Goal: Communication & Community: Answer question/provide support

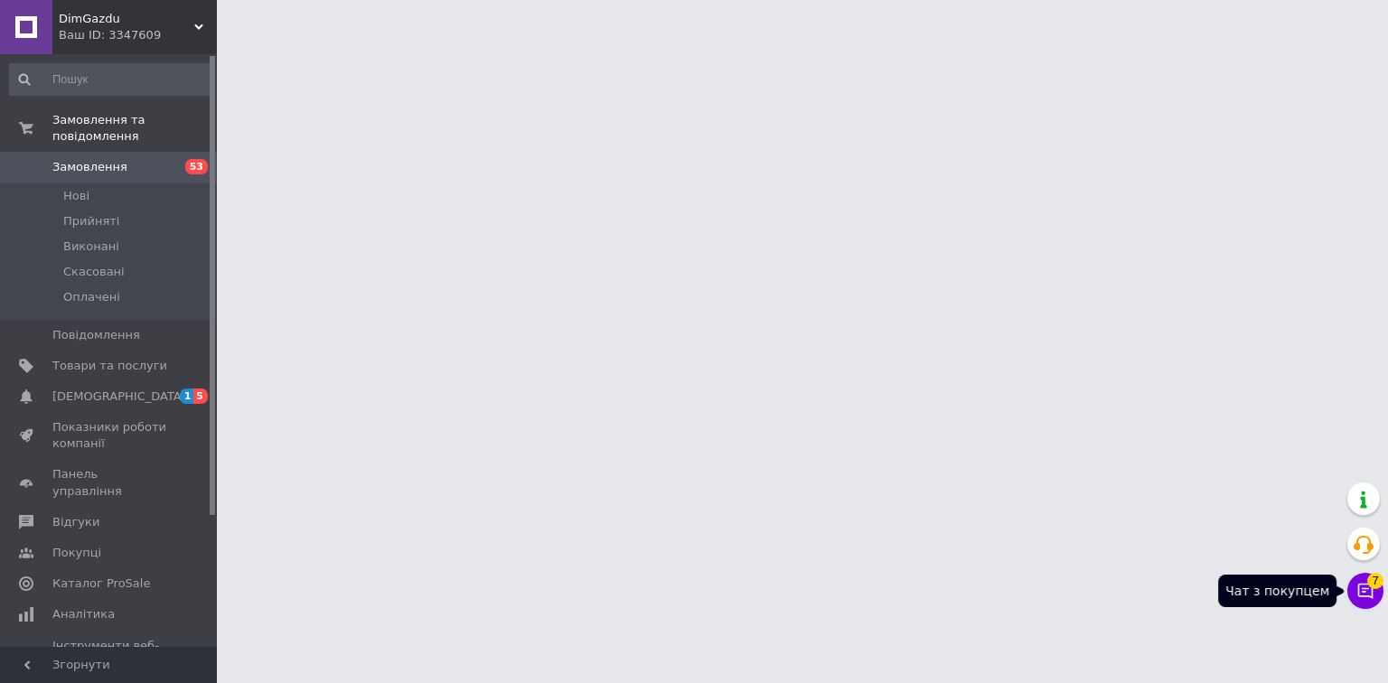
click at [1358, 591] on icon at bounding box center [1365, 591] width 15 height 15
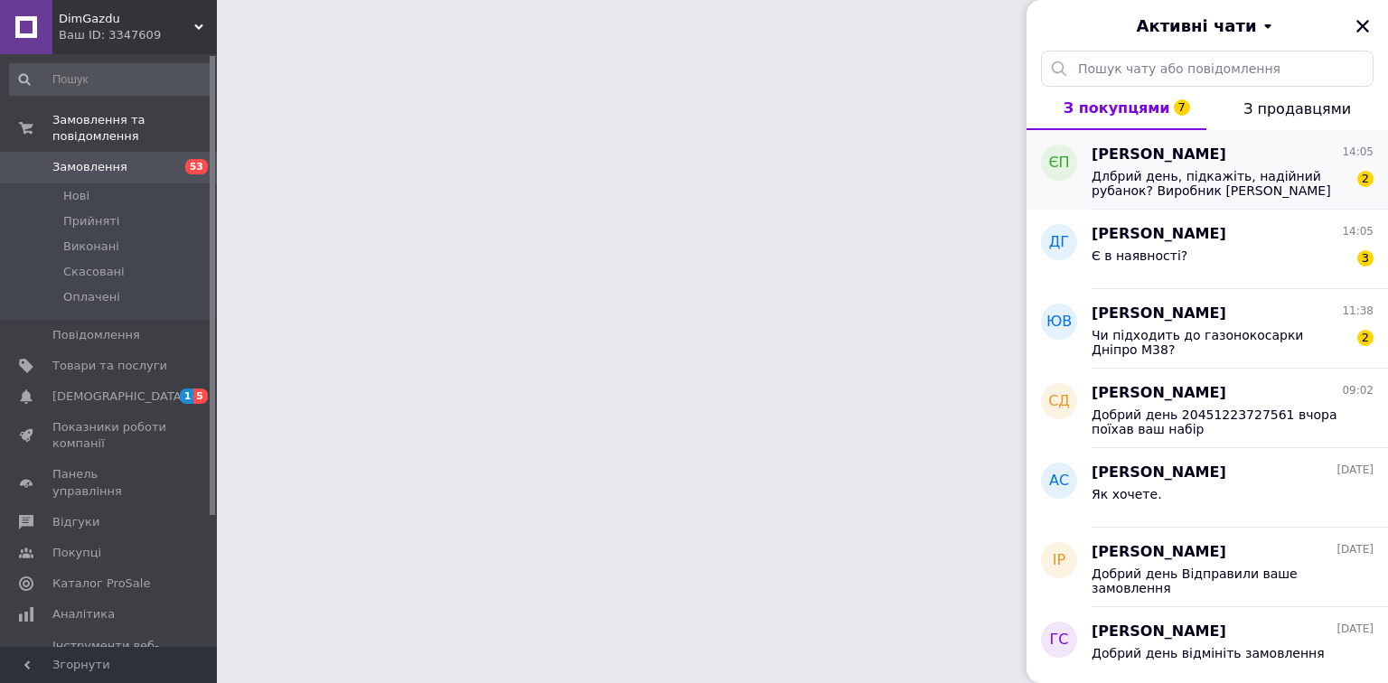
click at [1144, 176] on span "Длбрий день, підкажіть, надійний рубанок? Виробник [PERSON_NAME] чи збирають в …" at bounding box center [1220, 183] width 257 height 29
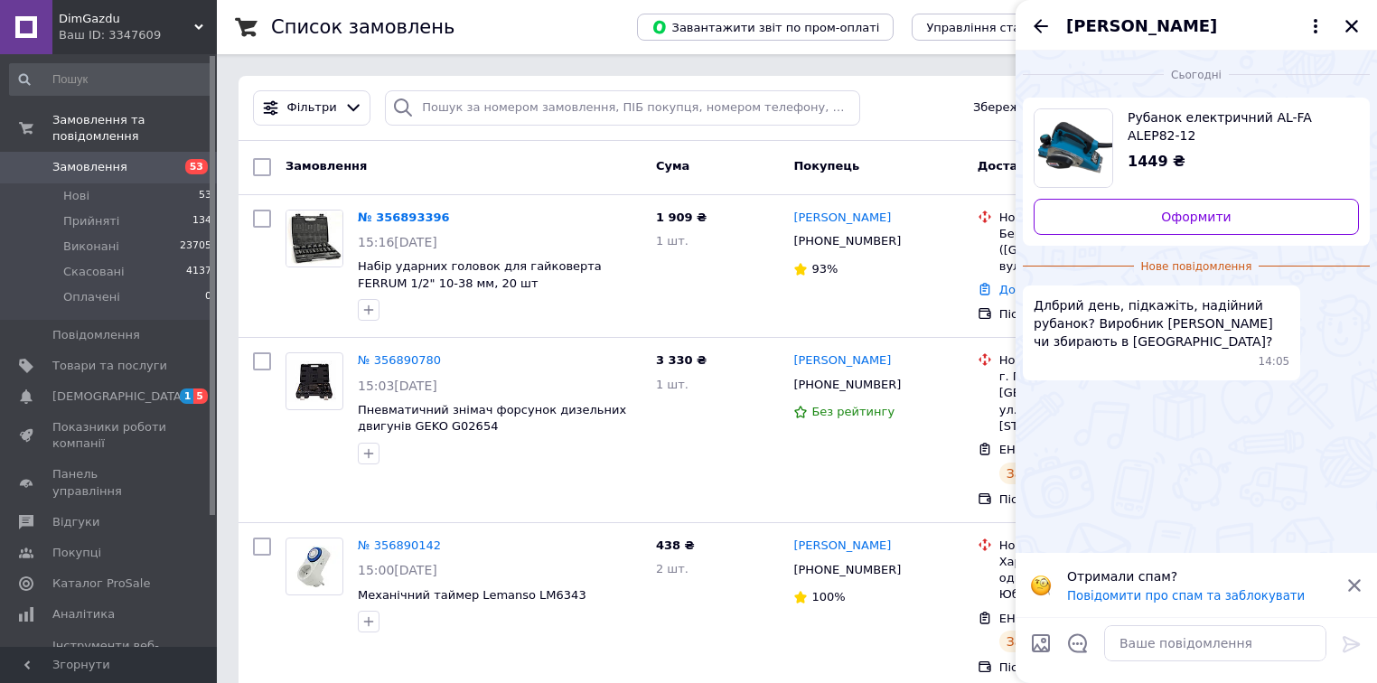
click at [1355, 587] on icon at bounding box center [1355, 586] width 16 height 16
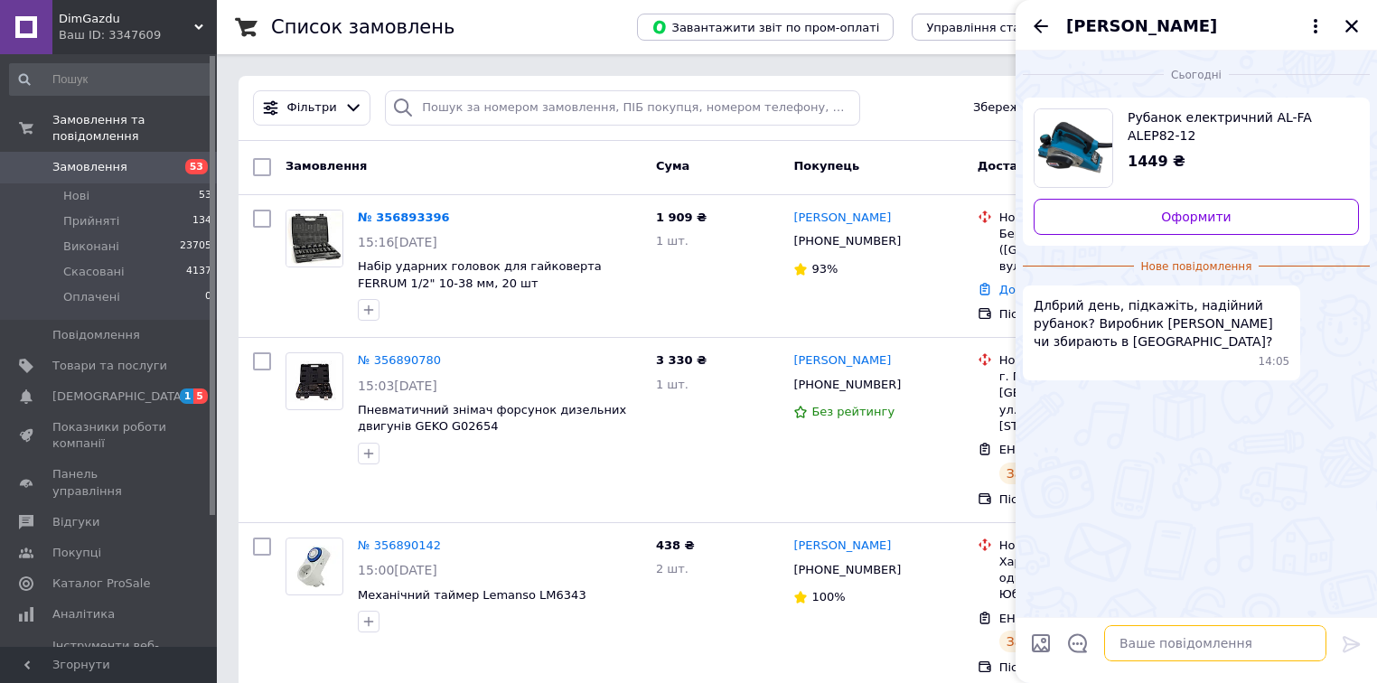
click at [1226, 634] on textarea at bounding box center [1215, 643] width 222 height 36
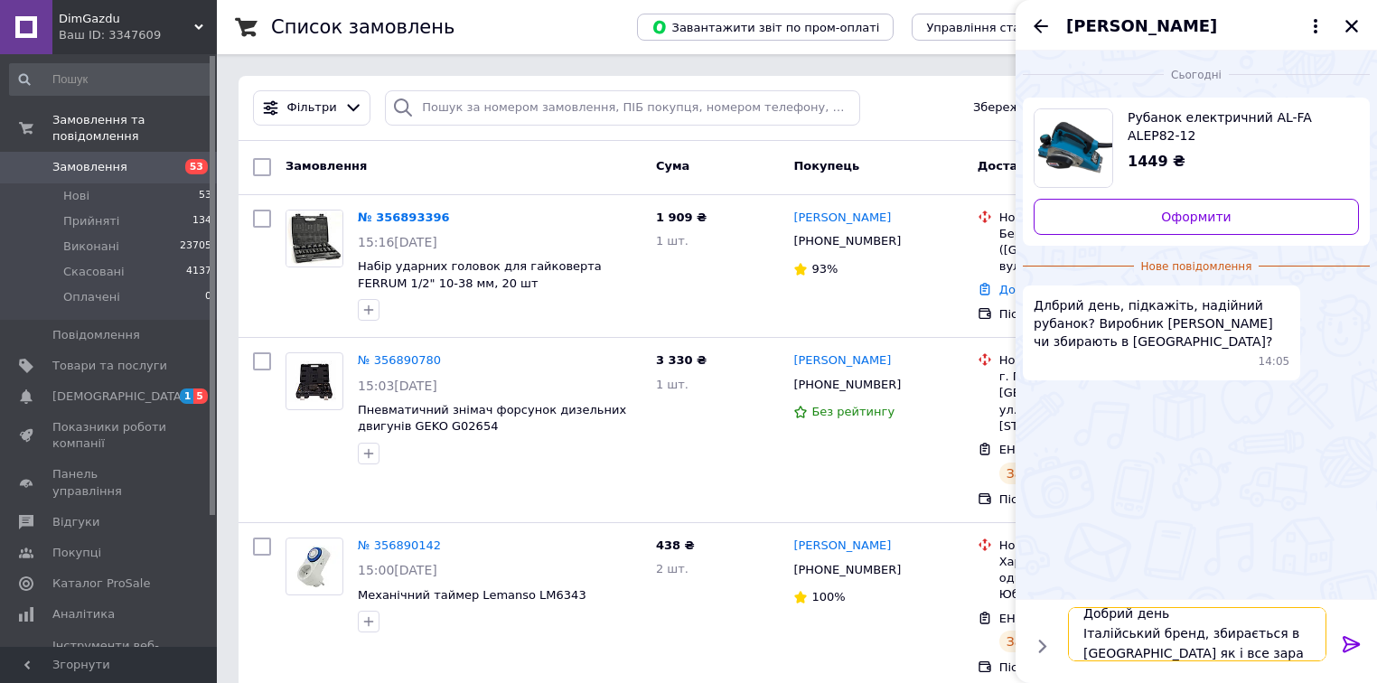
type textarea "Добрий день Італійський бренд, збирається в [GEOGRAPHIC_DATA] як і все зараз"
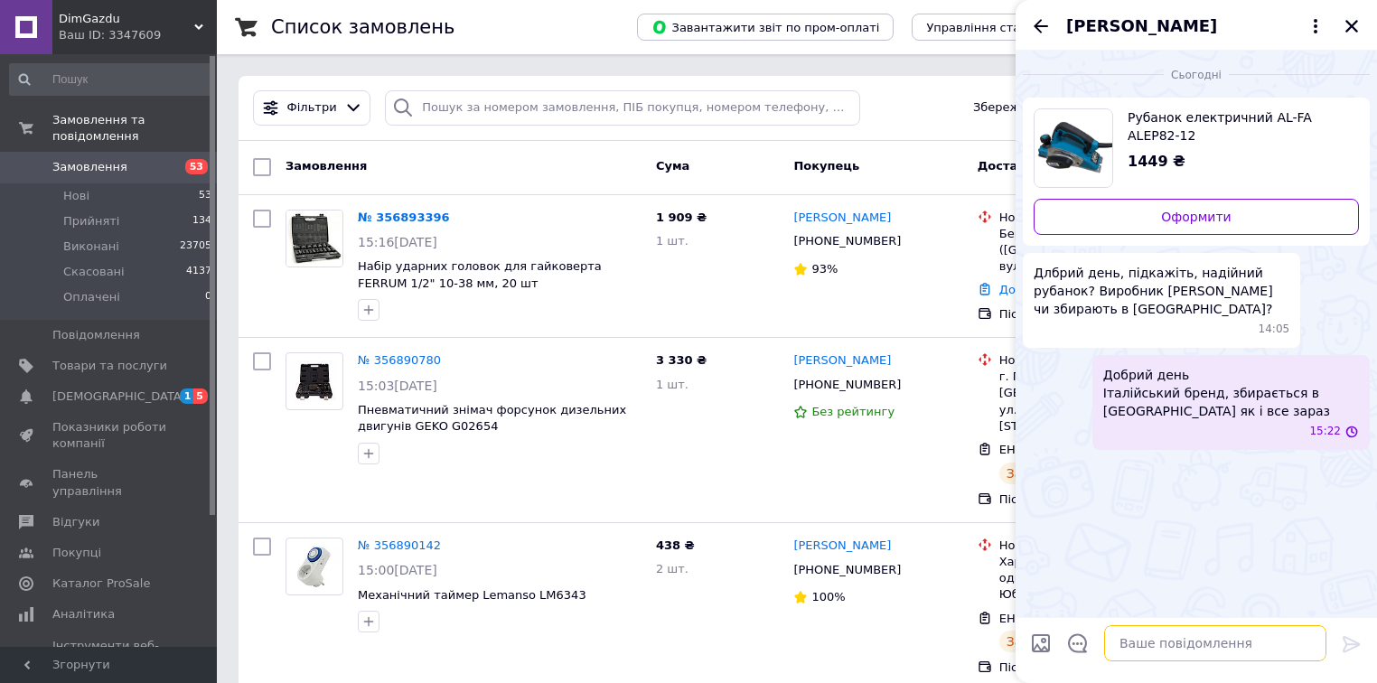
scroll to position [0, 0]
click at [1035, 33] on icon "Назад" at bounding box center [1041, 26] width 22 height 22
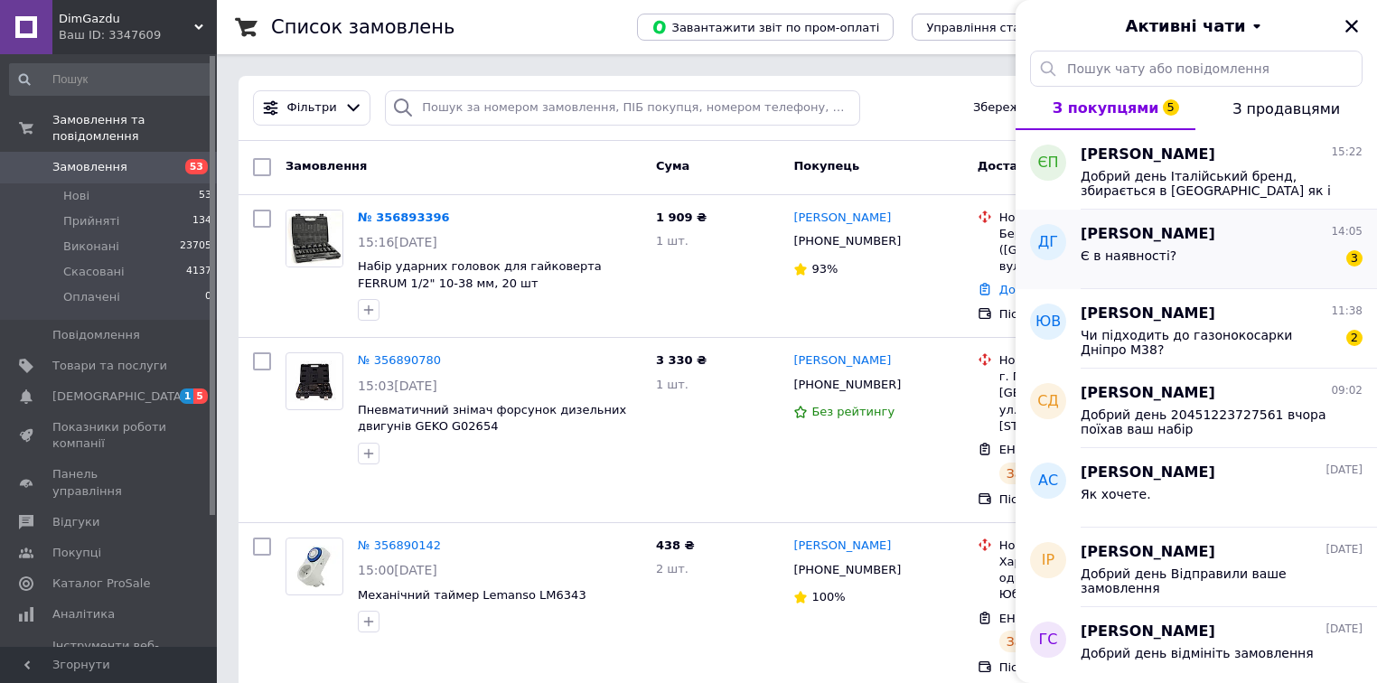
click at [1233, 251] on div "Є в наявності? 3" at bounding box center [1222, 259] width 282 height 29
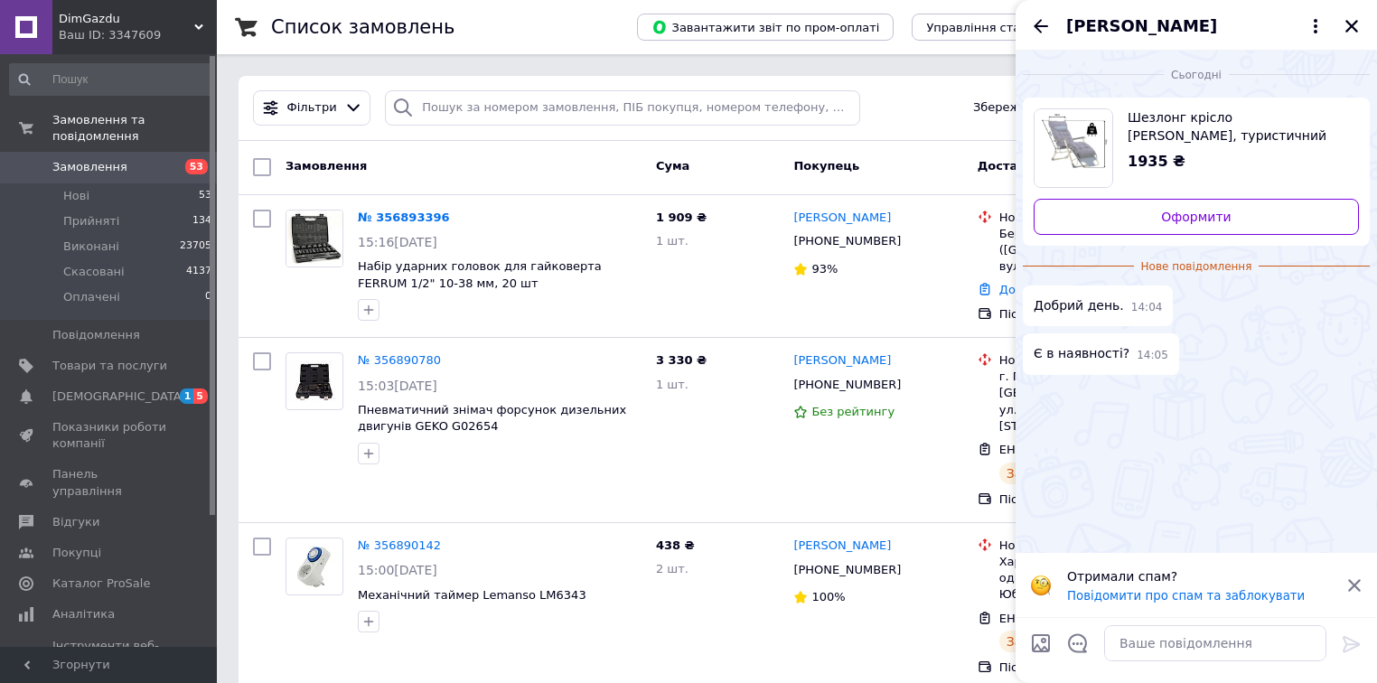
click at [1363, 581] on div "Отримали спам? Повідомити про спам та заблокувати" at bounding box center [1197, 585] width 362 height 64
click at [1353, 586] on icon at bounding box center [1355, 585] width 13 height 13
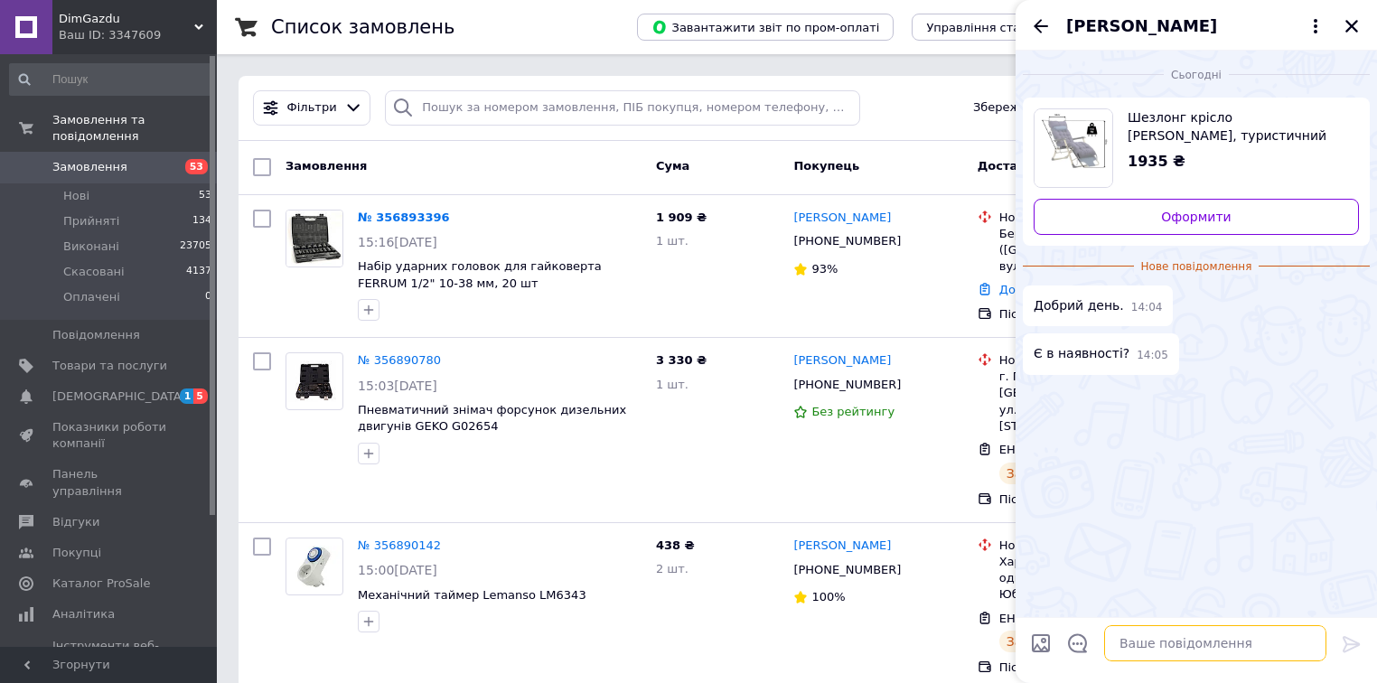
click at [1124, 641] on textarea at bounding box center [1215, 643] width 222 height 36
type textarea "Ж"
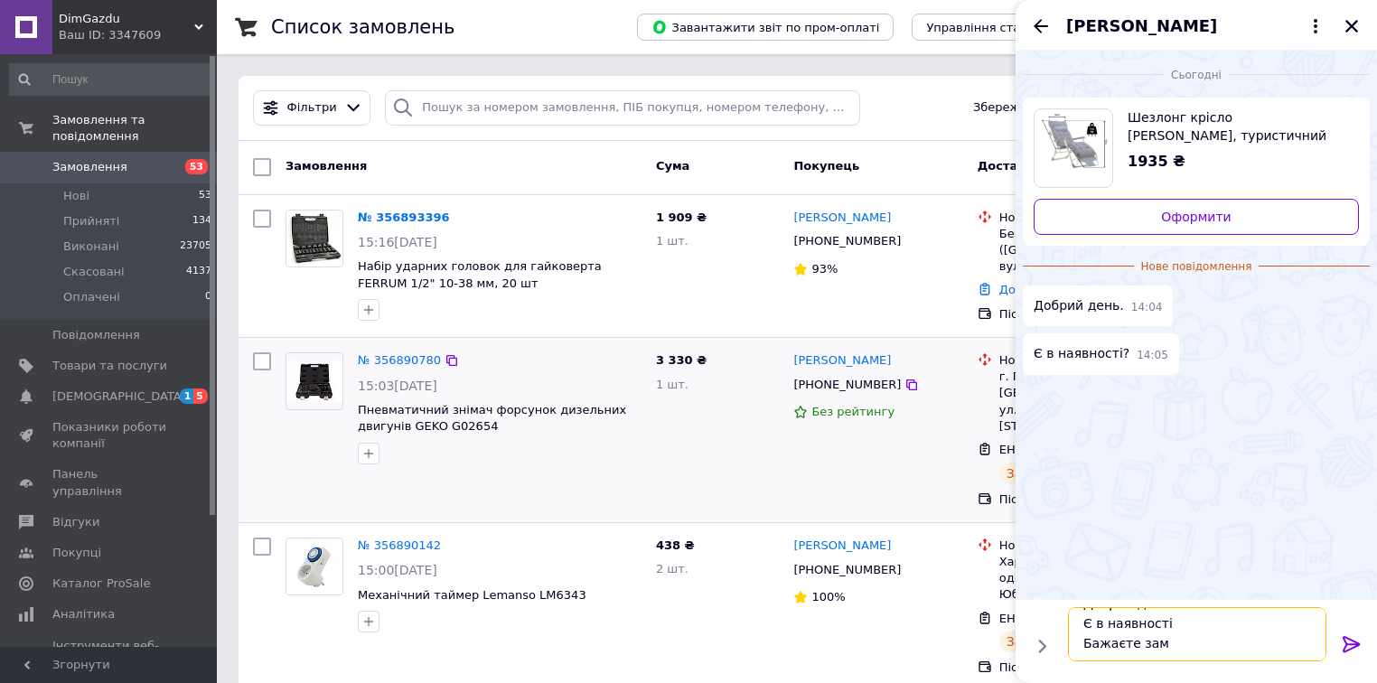
scroll to position [22, 0]
type textarea "Добрий день Є в наявності Бажаєте замовити?"
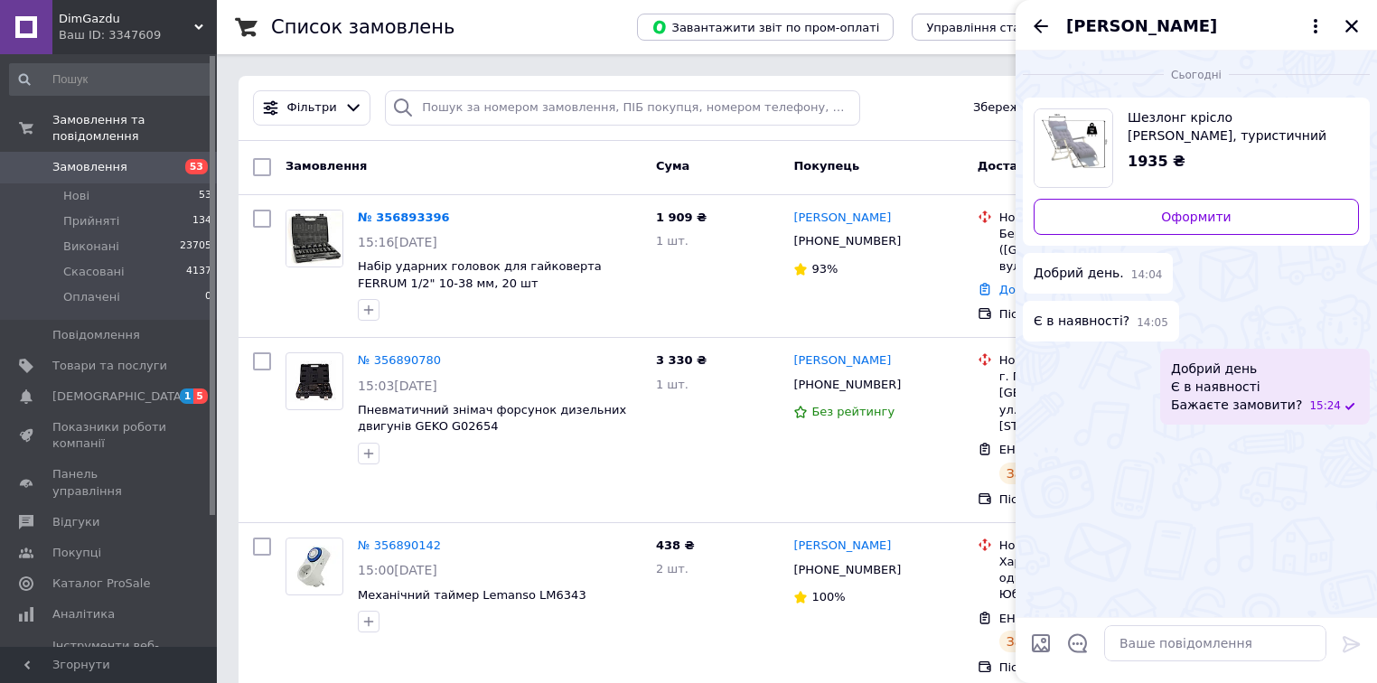
drag, startPoint x: 1045, startPoint y: 21, endPoint x: 1092, endPoint y: 43, distance: 52.1
click at [1045, 21] on icon "Назад" at bounding box center [1041, 26] width 22 height 22
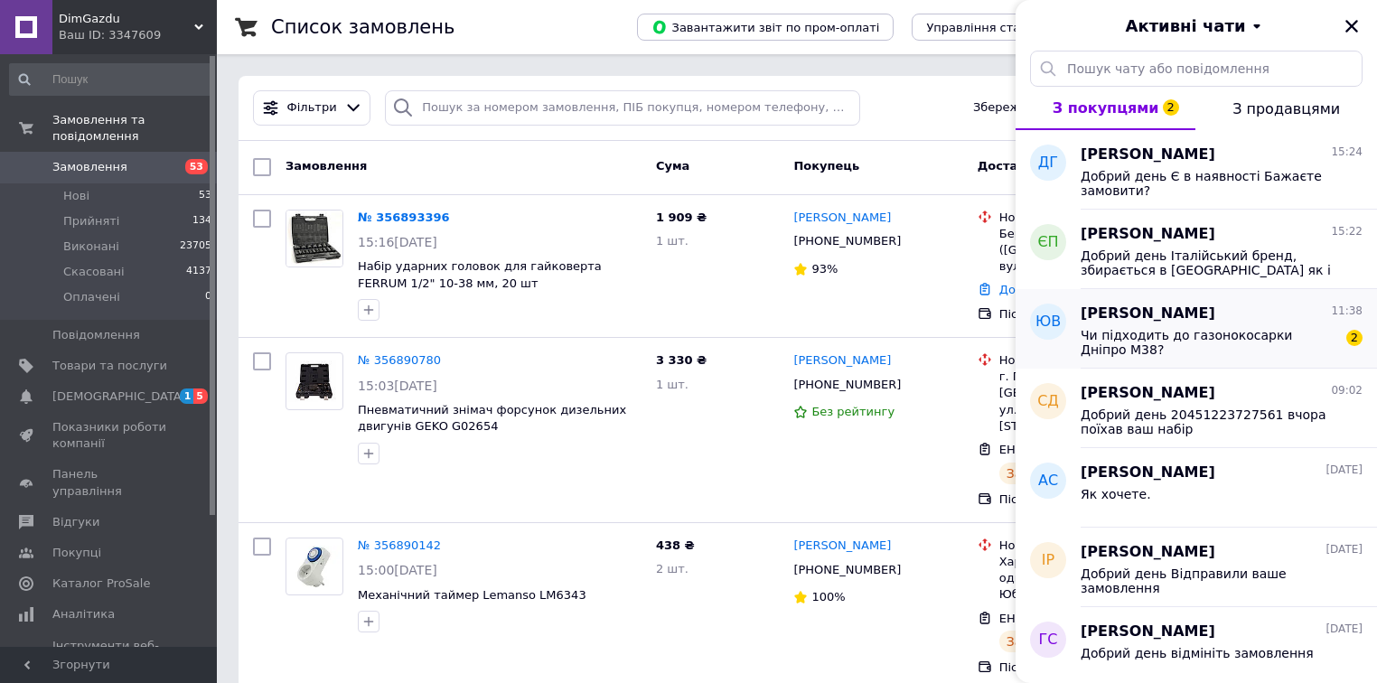
click at [1213, 334] on span "Чи підходить до газонокосарки Дніпро М38?" at bounding box center [1209, 342] width 257 height 29
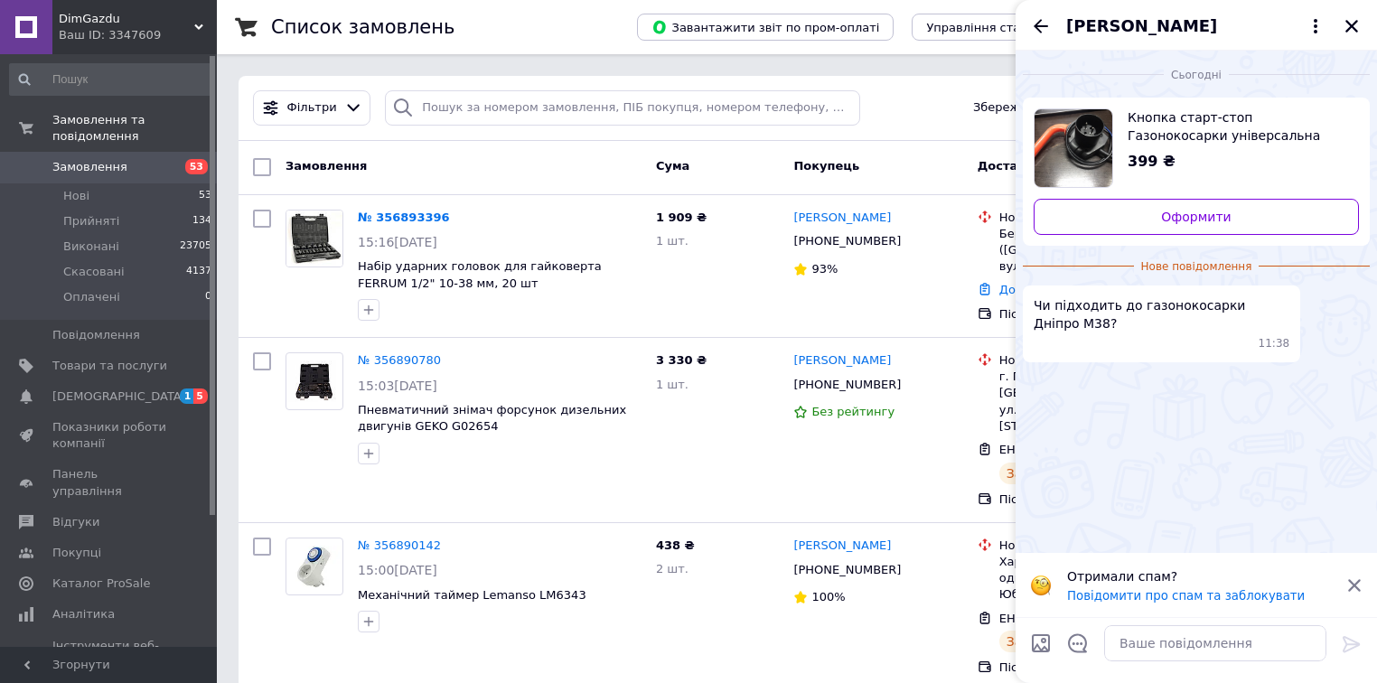
click at [1351, 582] on icon at bounding box center [1355, 586] width 16 height 16
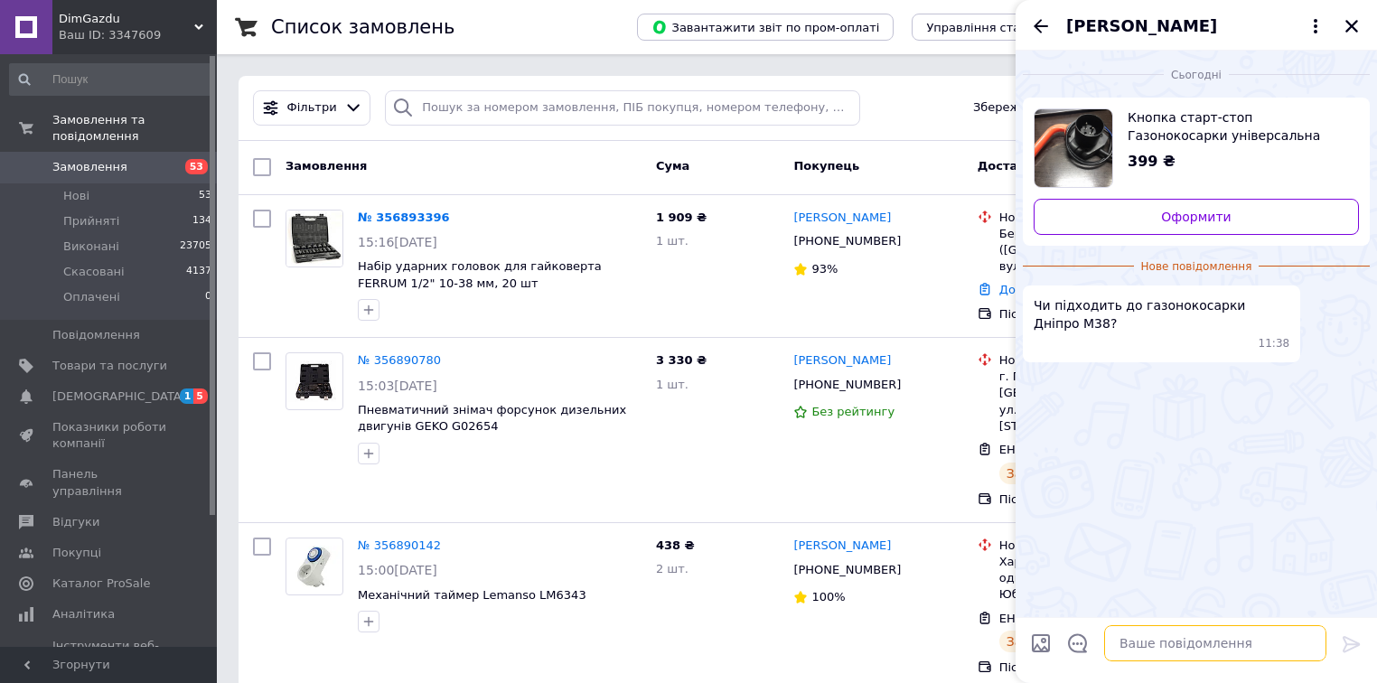
click at [1175, 634] on textarea at bounding box center [1215, 643] width 222 height 36
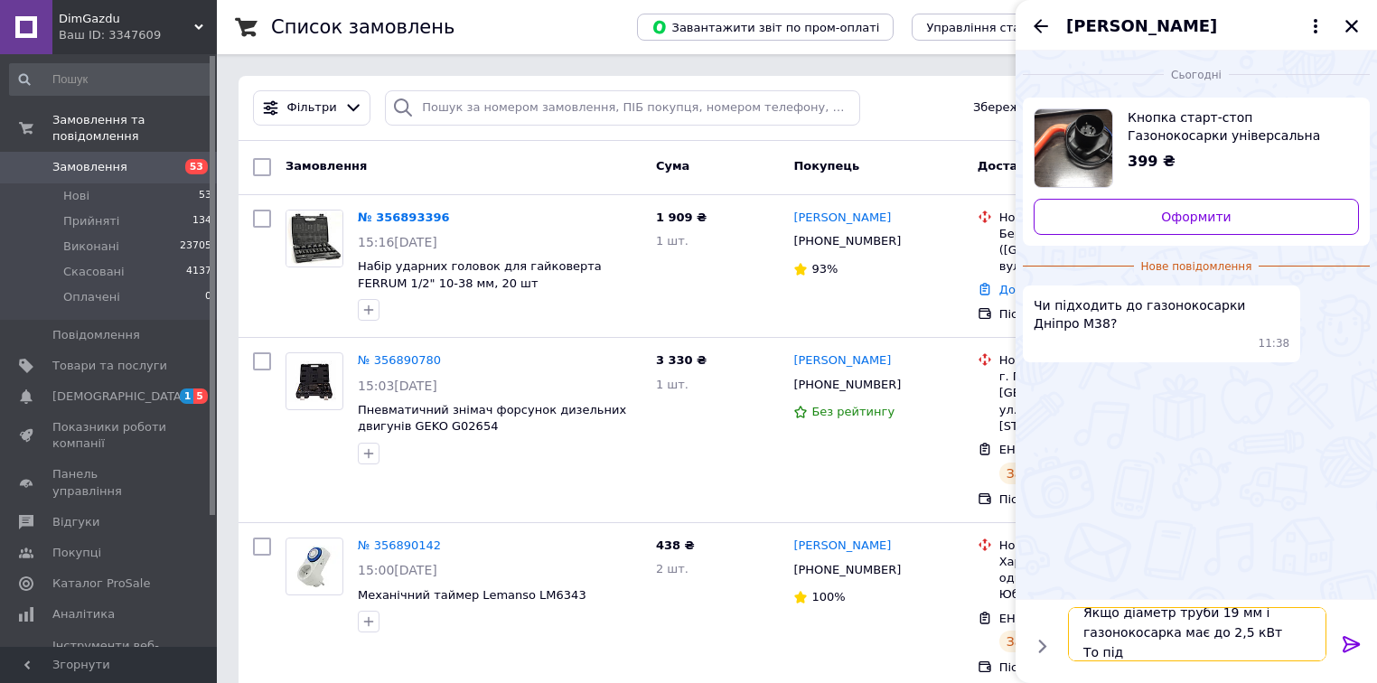
scroll to position [21, 0]
type textarea "Добрий день Якщо діаметр труби 19 мм і газонокосарка має до 2,5 кВт То підійде"
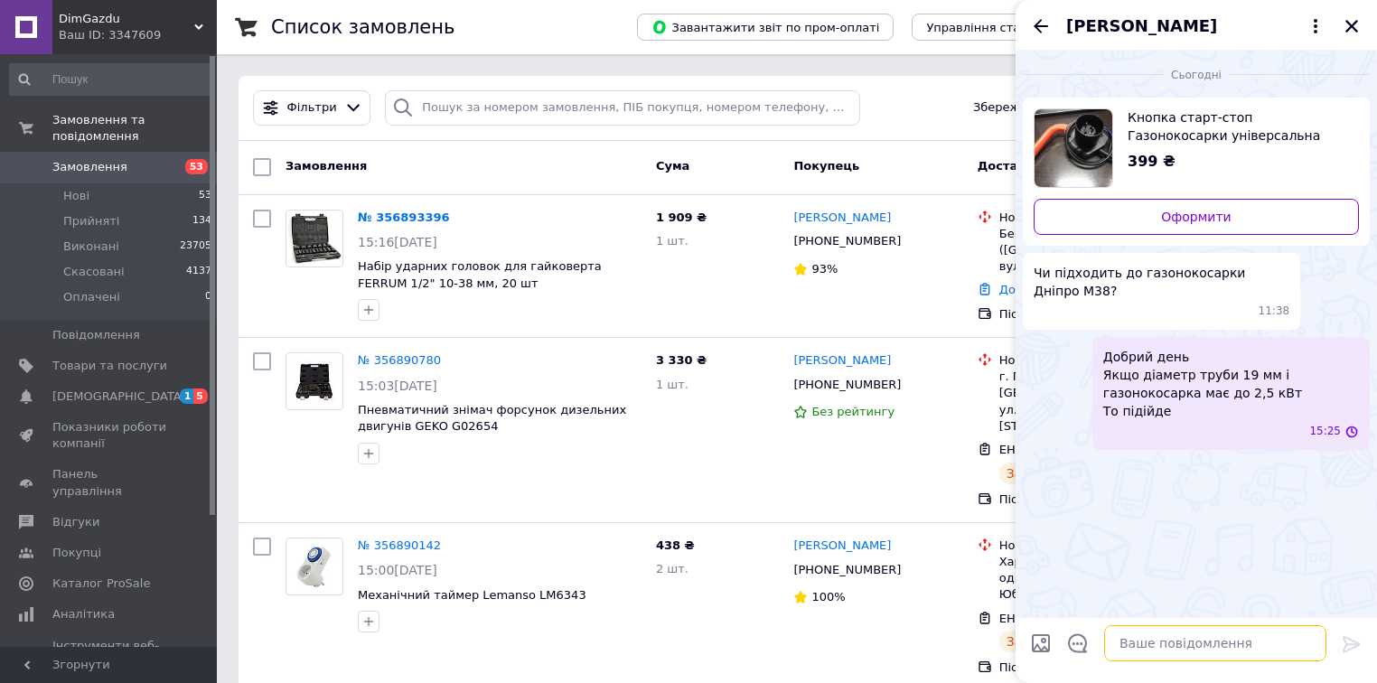
scroll to position [0, 0]
drag, startPoint x: 1038, startPoint y: 20, endPoint x: 1056, endPoint y: 43, distance: 29.6
click at [1038, 21] on icon "Назад" at bounding box center [1041, 26] width 22 height 22
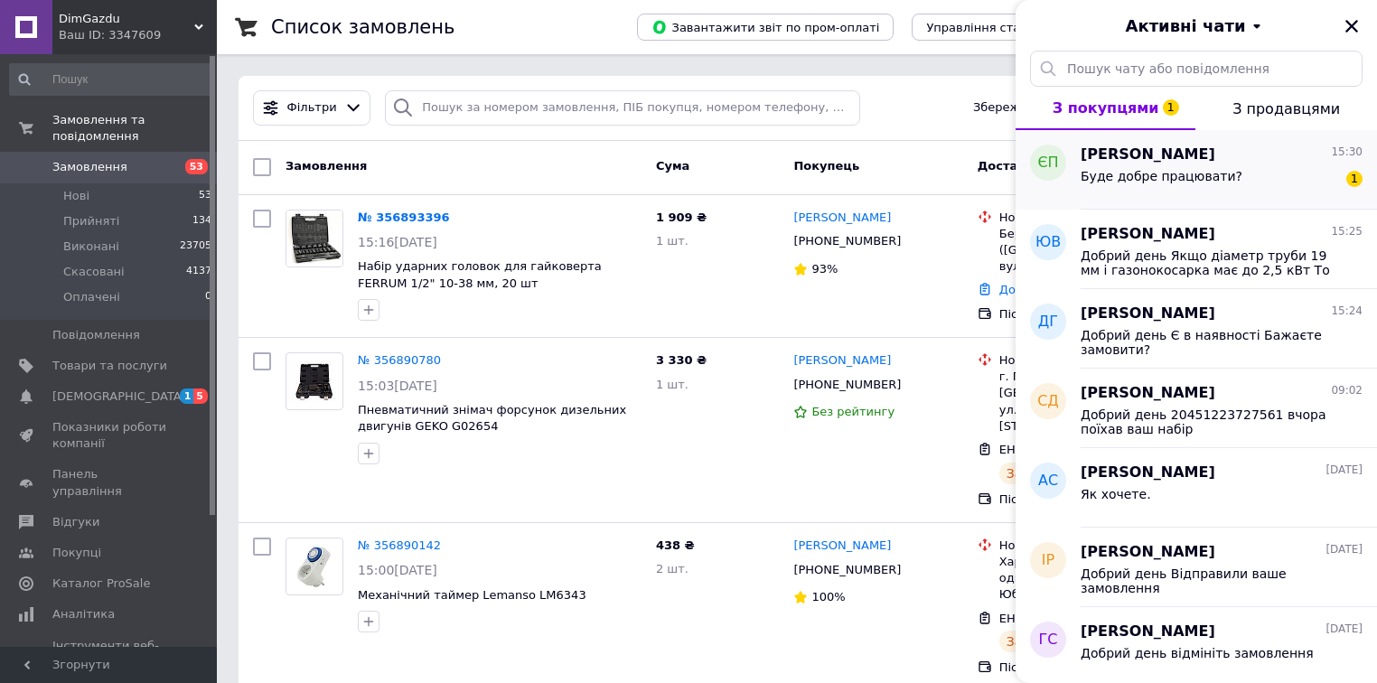
click at [1128, 142] on div "[PERSON_NAME] 15:30 Буде добре працювати? 1" at bounding box center [1229, 170] width 296 height 80
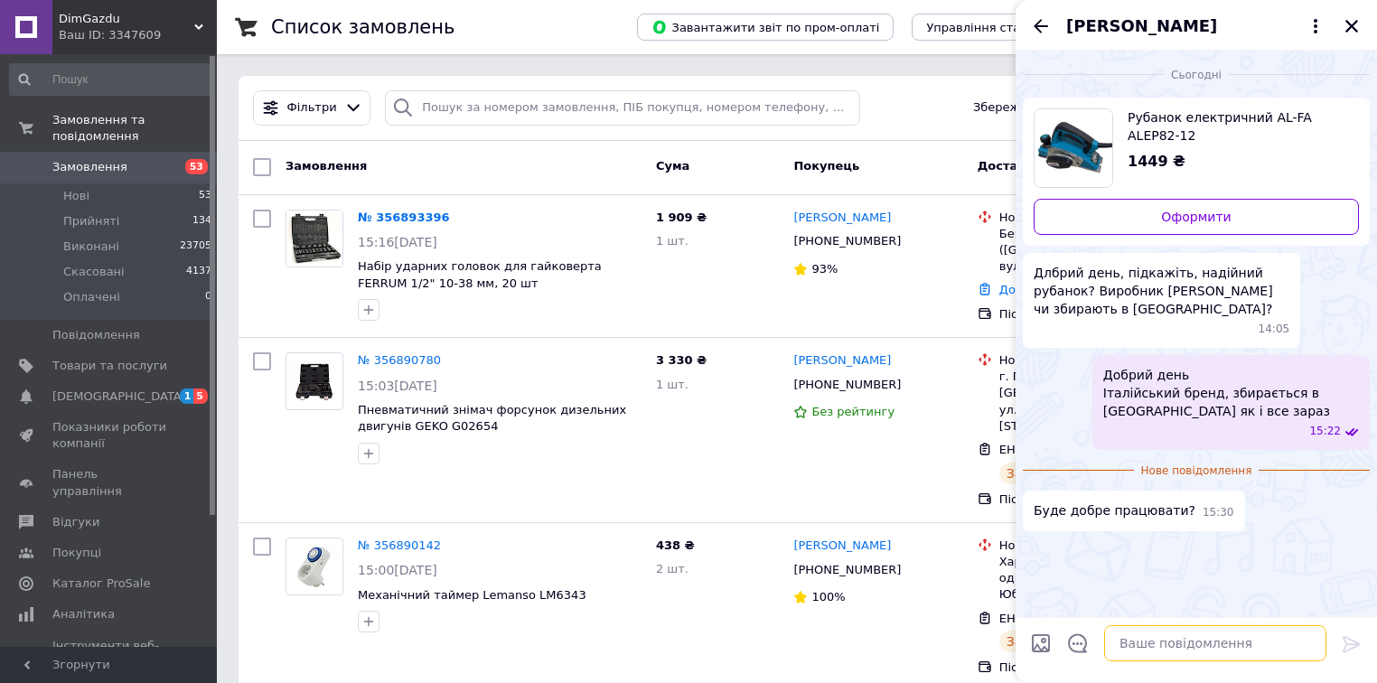
click at [1182, 639] on textarea at bounding box center [1215, 643] width 222 height 36
type textarea "Т"
type textarea "в"
